Goal: Information Seeking & Learning: Learn about a topic

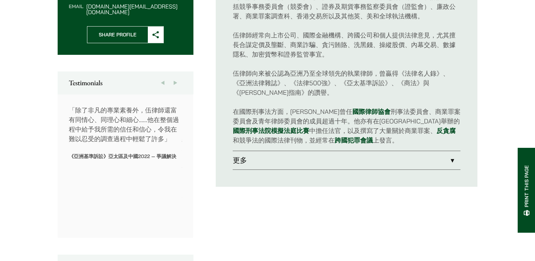
scroll to position [354, 0]
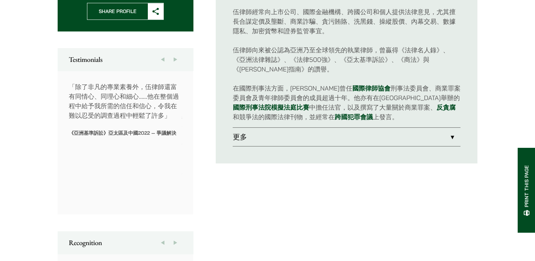
click at [450, 135] on link "更多" at bounding box center [347, 137] width 228 height 18
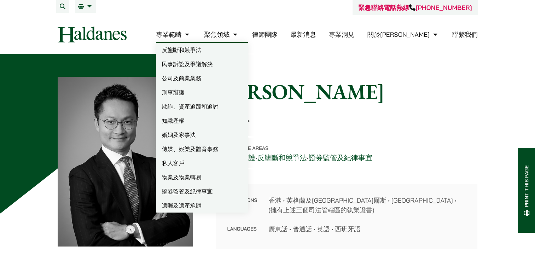
click at [213, 165] on link "私人客戶" at bounding box center [202, 163] width 92 height 14
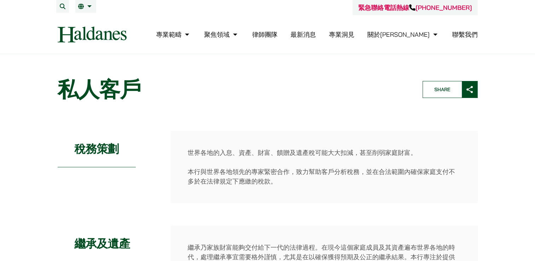
click at [463, 37] on link "聯繫我們" at bounding box center [464, 34] width 25 height 8
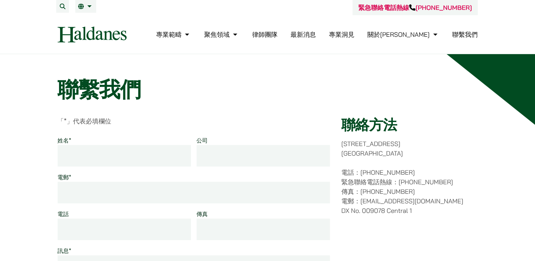
click at [278, 37] on link "律師團隊" at bounding box center [264, 34] width 25 height 8
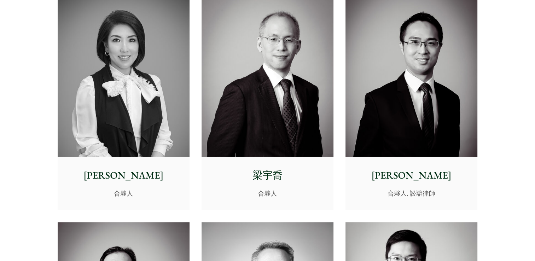
scroll to position [672, 0]
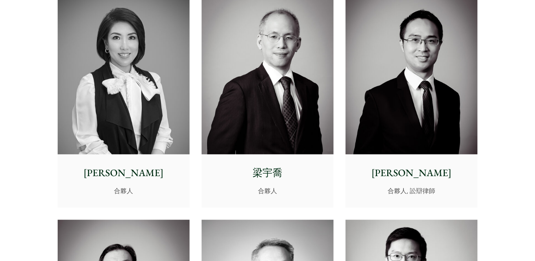
click at [122, 168] on p "廖學思" at bounding box center [123, 172] width 121 height 15
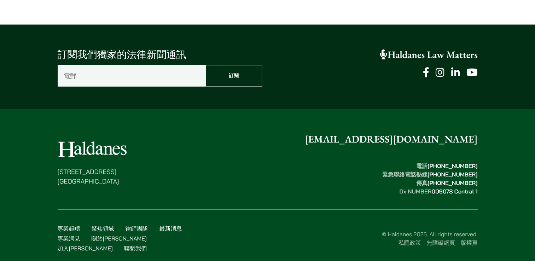
scroll to position [3985, 0]
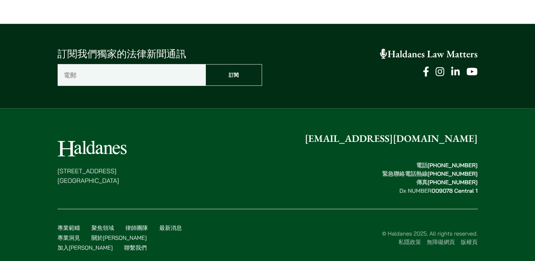
click at [113, 244] on link "加入[PERSON_NAME]" at bounding box center [85, 247] width 55 height 7
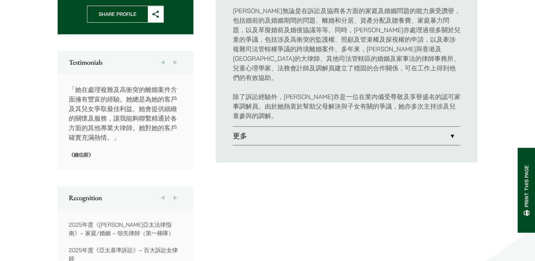
scroll to position [354, 0]
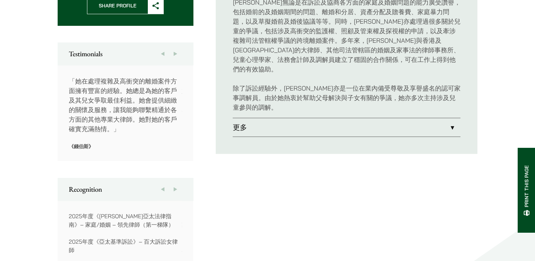
click at [451, 118] on link "更多" at bounding box center [347, 127] width 228 height 18
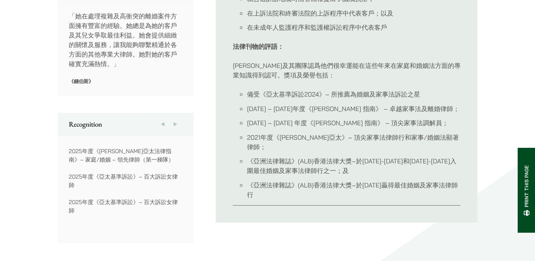
scroll to position [424, 0]
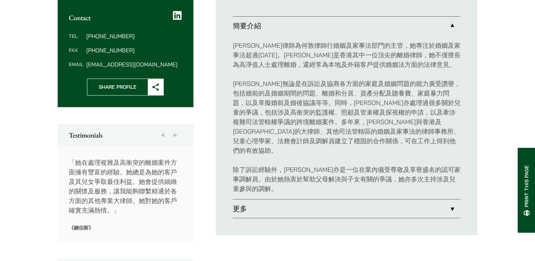
scroll to position [271, 0]
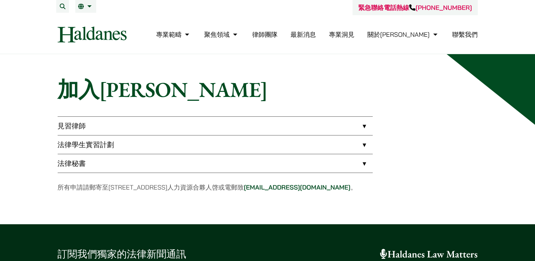
click at [363, 126] on link "見習律師" at bounding box center [215, 126] width 315 height 18
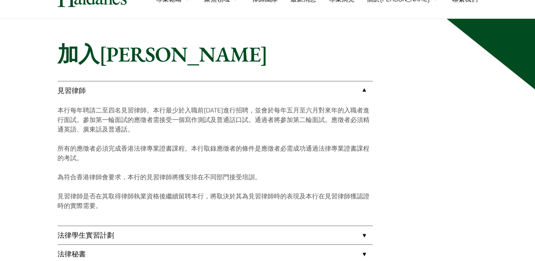
scroll to position [106, 0]
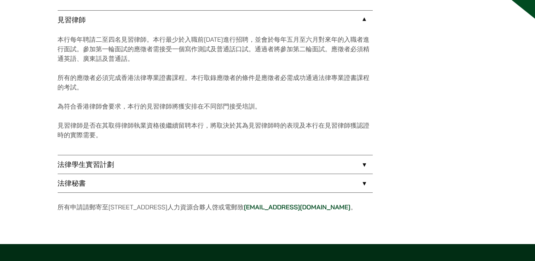
click at [363, 166] on link "法律學生實習計劃" at bounding box center [215, 164] width 315 height 18
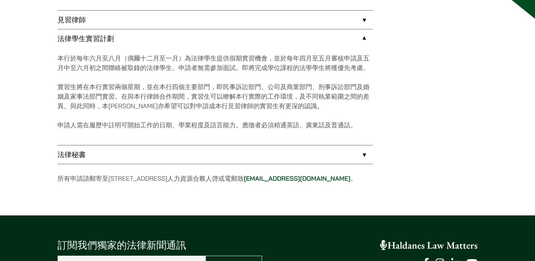
click at [364, 152] on link "法律秘書" at bounding box center [215, 154] width 315 height 18
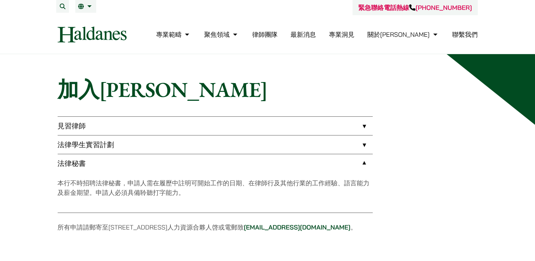
click at [84, 36] on img at bounding box center [92, 35] width 69 height 16
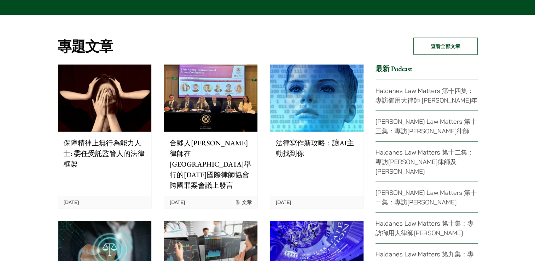
scroll to position [1485, 0]
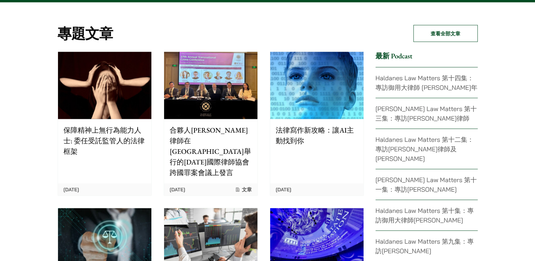
click at [229, 97] on img at bounding box center [210, 85] width 93 height 67
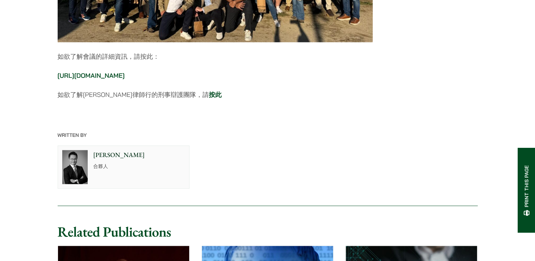
scroll to position [1202, 0]
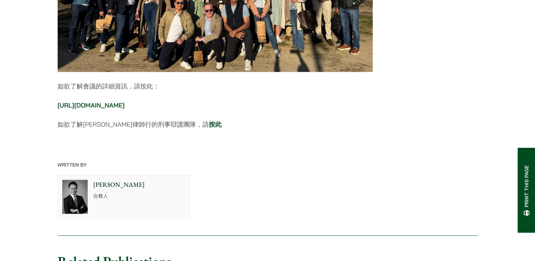
click at [91, 187] on div at bounding box center [75, 196] width 34 height 42
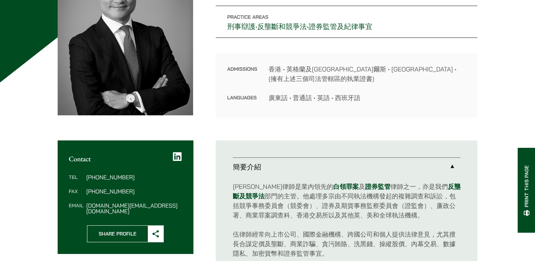
scroll to position [71, 0]
